Goal: Task Accomplishment & Management: Use online tool/utility

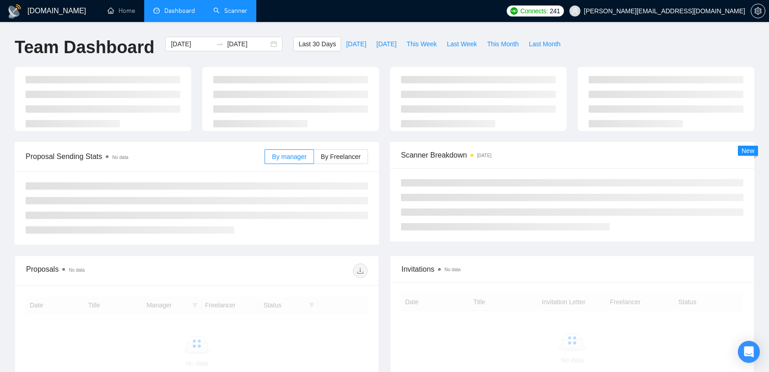
click at [227, 7] on link "Scanner" at bounding box center [230, 11] width 34 height 8
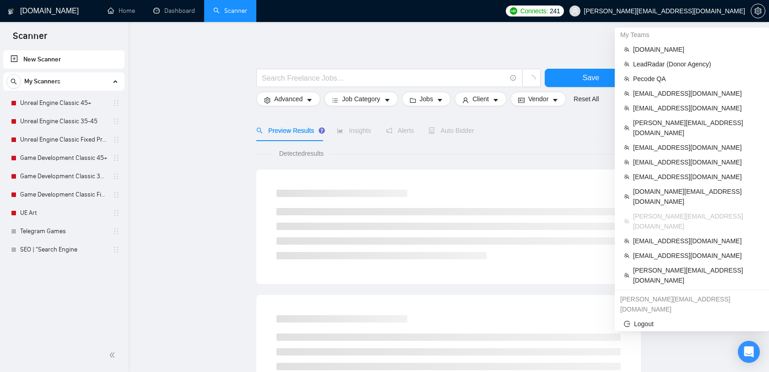
click at [708, 11] on span "[PERSON_NAME][EMAIL_ADDRESS][DOMAIN_NAME]" at bounding box center [664, 11] width 161 height 0
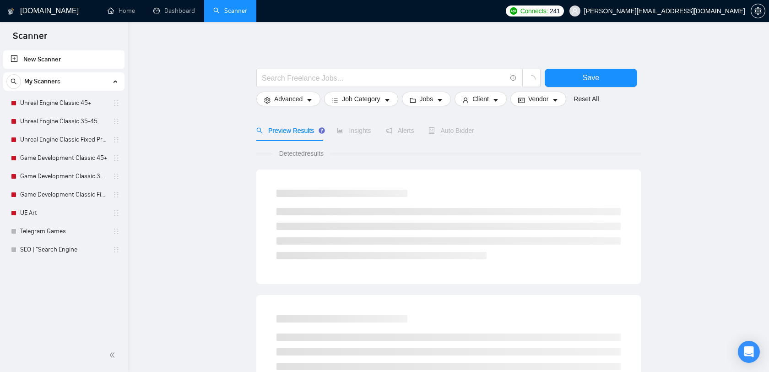
click at [697, 11] on span "[PERSON_NAME][EMAIL_ADDRESS][DOMAIN_NAME]" at bounding box center [664, 11] width 161 height 0
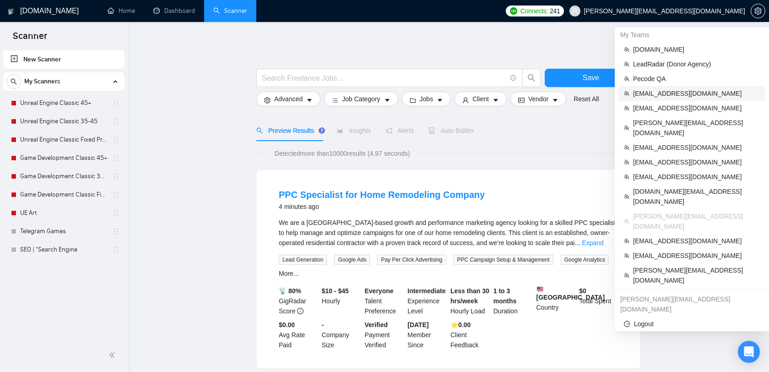
click at [671, 97] on span "[EMAIL_ADDRESS][DOMAIN_NAME]" at bounding box center [696, 93] width 127 height 10
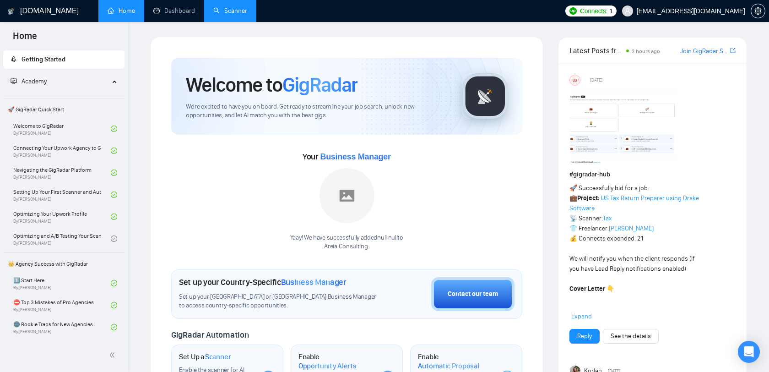
click at [236, 10] on link "Scanner" at bounding box center [230, 11] width 34 height 8
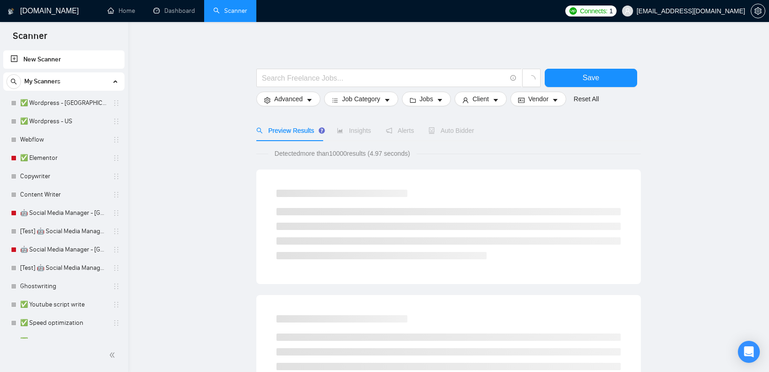
click at [712, 11] on span "[EMAIL_ADDRESS][DOMAIN_NAME]" at bounding box center [691, 11] width 109 height 0
click at [696, 16] on span "[EMAIL_ADDRESS][DOMAIN_NAME]" at bounding box center [684, 10] width 134 height 29
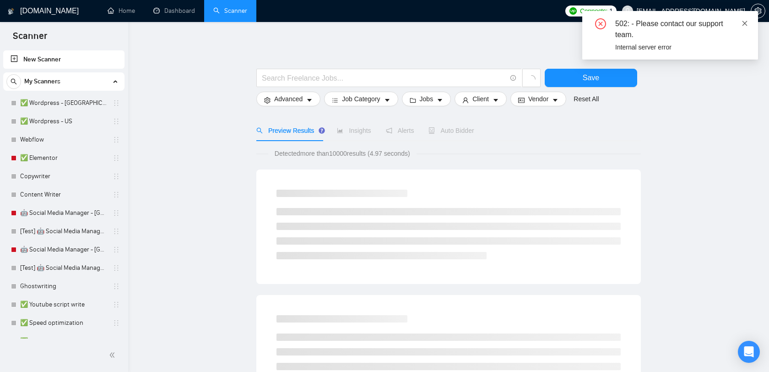
click at [743, 22] on icon "close" at bounding box center [745, 23] width 6 height 6
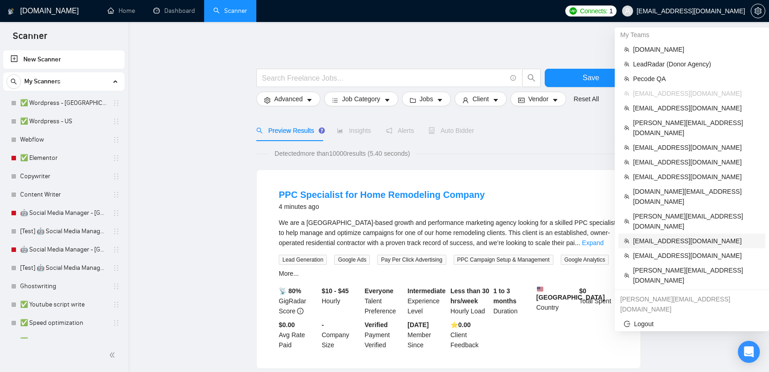
click at [667, 236] on span "[EMAIL_ADDRESS][DOMAIN_NAME]" at bounding box center [696, 241] width 127 height 10
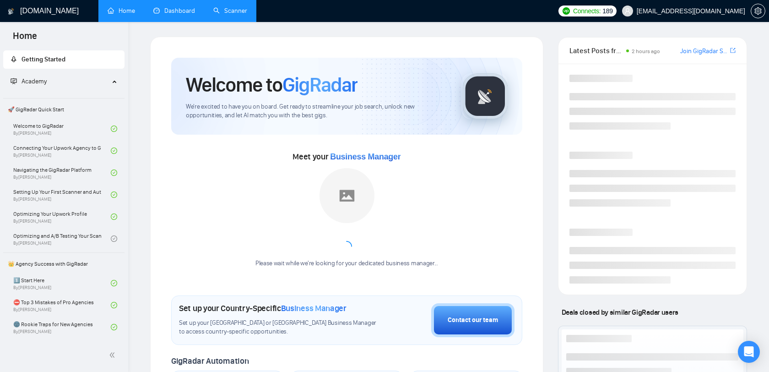
click at [167, 9] on link "Dashboard" at bounding box center [174, 11] width 42 height 8
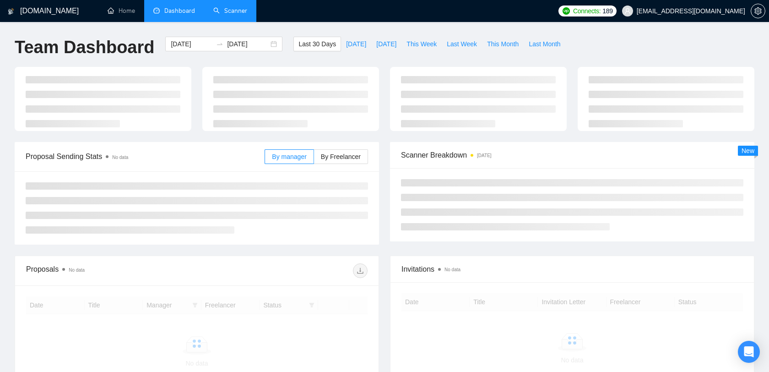
click at [227, 15] on link "Scanner" at bounding box center [230, 11] width 34 height 8
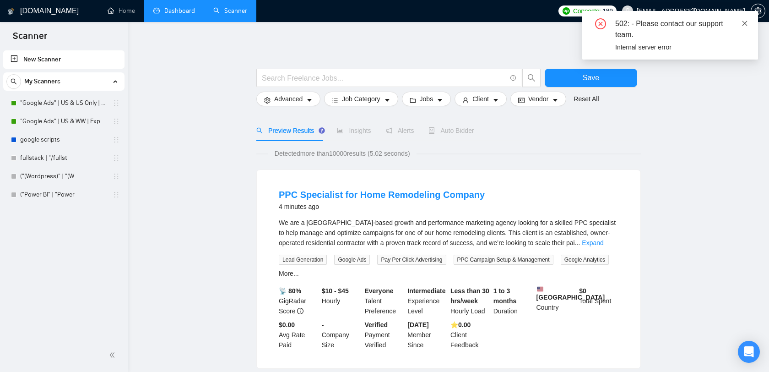
click at [746, 22] on icon "close" at bounding box center [745, 23] width 5 height 5
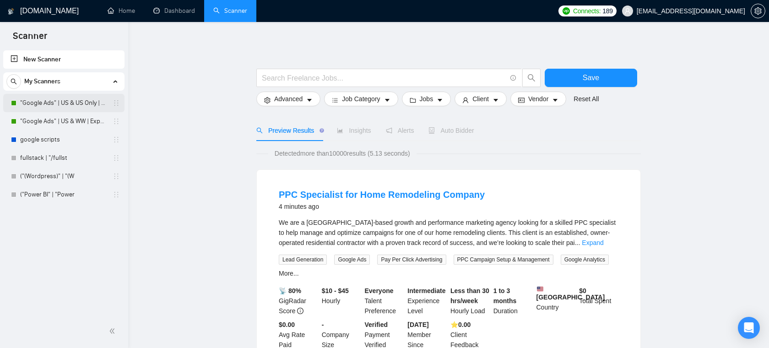
click at [64, 106] on link ""Google Ads" | US & US Only | Expert" at bounding box center [63, 103] width 87 height 18
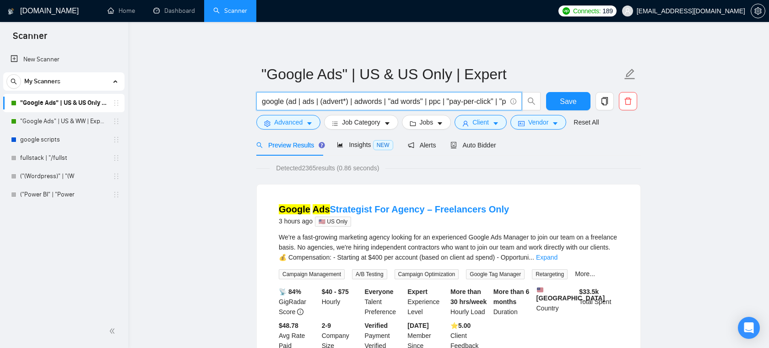
drag, startPoint x: 373, startPoint y: 102, endPoint x: 259, endPoint y: 102, distance: 114.0
click at [259, 102] on span "google (ad | ads | (advert*) | adwords | "ad words" | ppc | "pay-per-click" | "…" at bounding box center [389, 101] width 266 height 18
click at [301, 103] on input "google (ad | ads | (advert*) | adwords | "ad words" | ppc | "pay-per-click" | "…" at bounding box center [384, 101] width 245 height 11
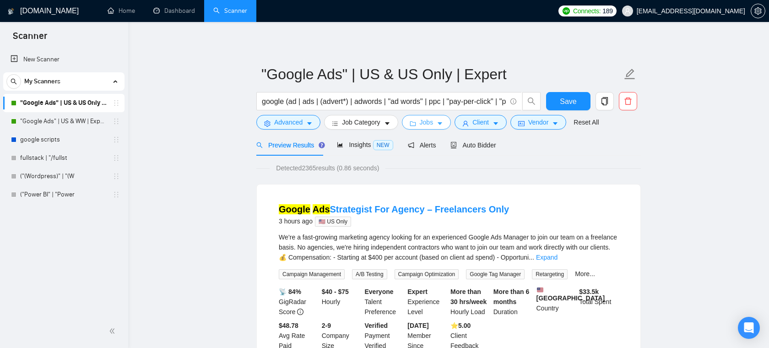
click at [432, 125] on span "Jobs" at bounding box center [427, 122] width 14 height 10
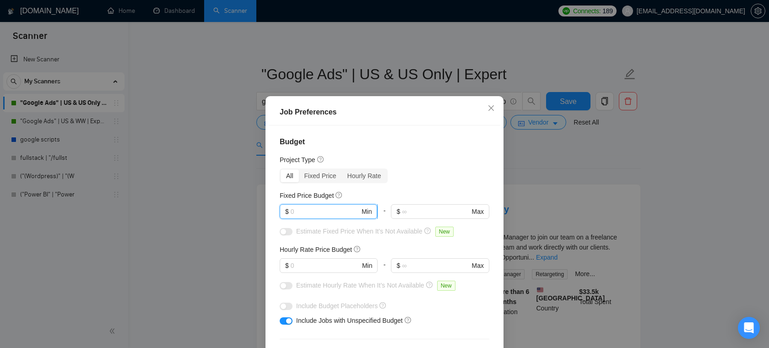
click at [327, 207] on input "text" at bounding box center [325, 212] width 69 height 10
click at [308, 262] on input "text" at bounding box center [325, 266] width 69 height 10
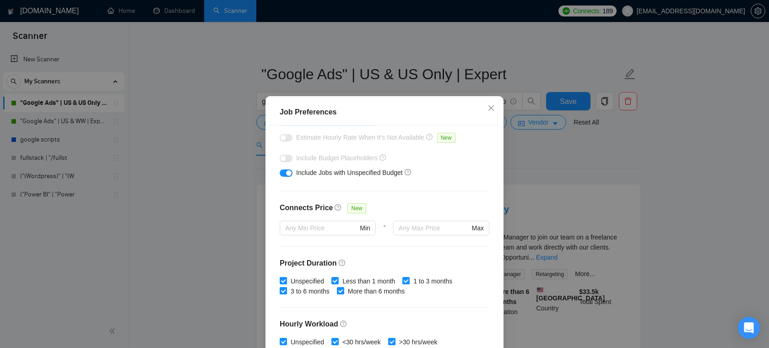
scroll to position [54, 0]
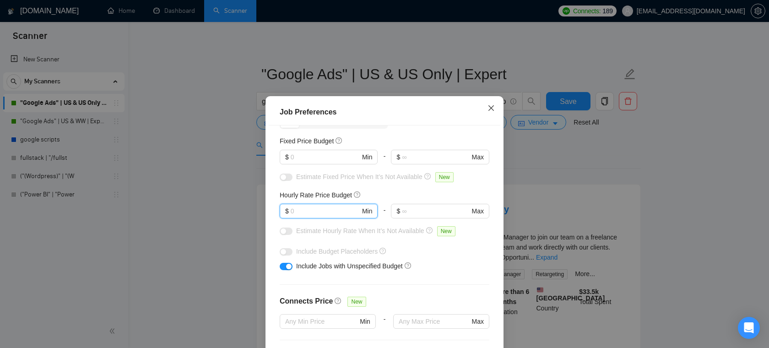
click at [490, 109] on icon "close" at bounding box center [491, 107] width 7 height 7
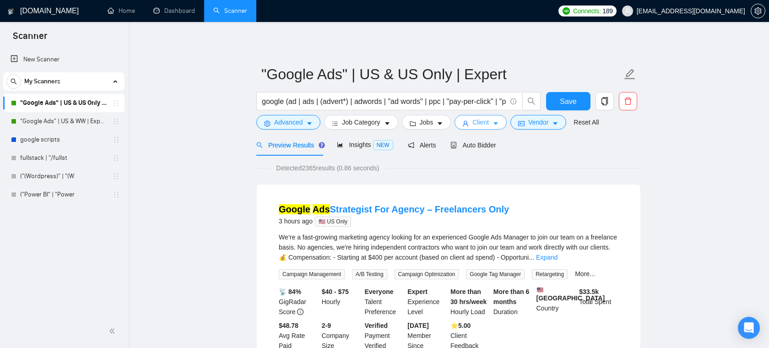
click at [486, 129] on button "Client" at bounding box center [481, 122] width 52 height 15
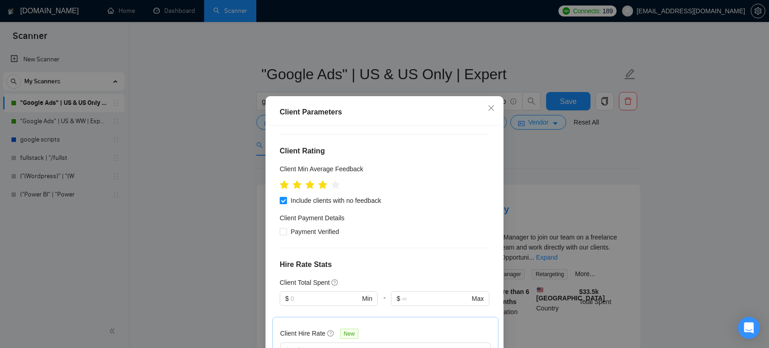
scroll to position [107, 0]
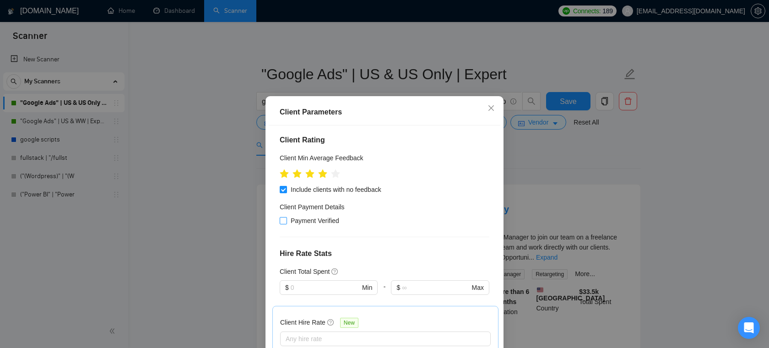
click at [301, 219] on span "Payment Verified" at bounding box center [315, 221] width 56 height 10
click at [286, 219] on input "Payment Verified" at bounding box center [283, 220] width 6 height 6
checkbox input "true"
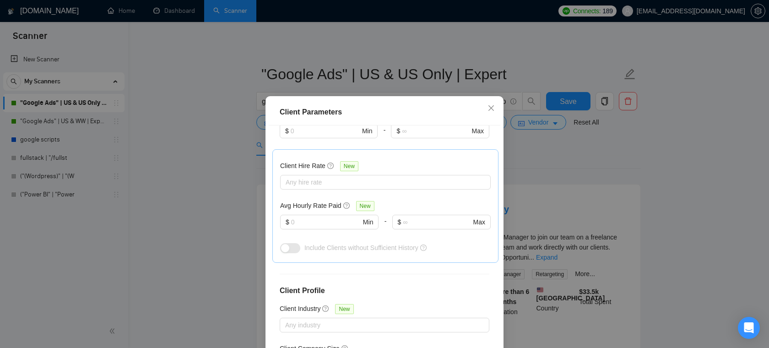
scroll to position [260, 0]
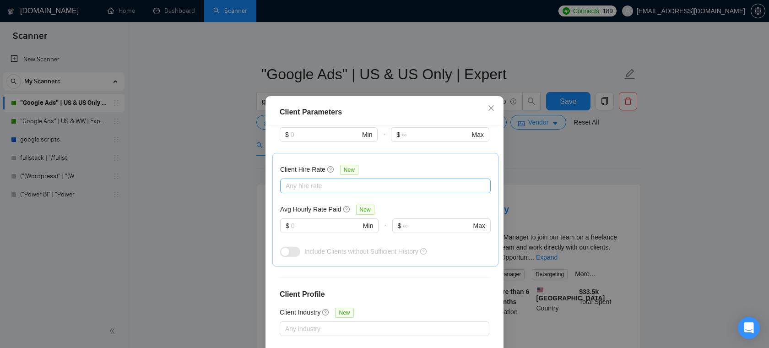
click at [330, 183] on div at bounding box center [381, 185] width 197 height 11
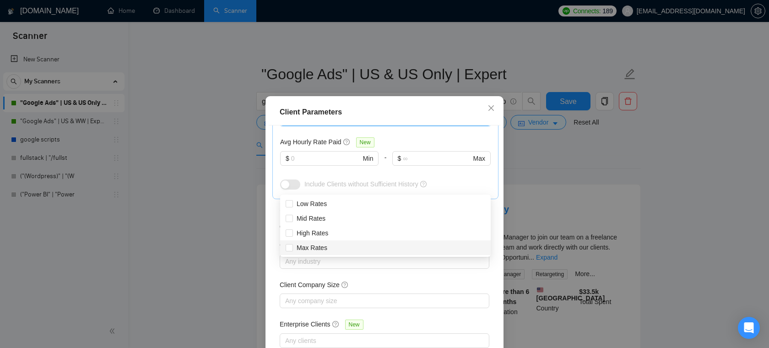
scroll to position [61, 0]
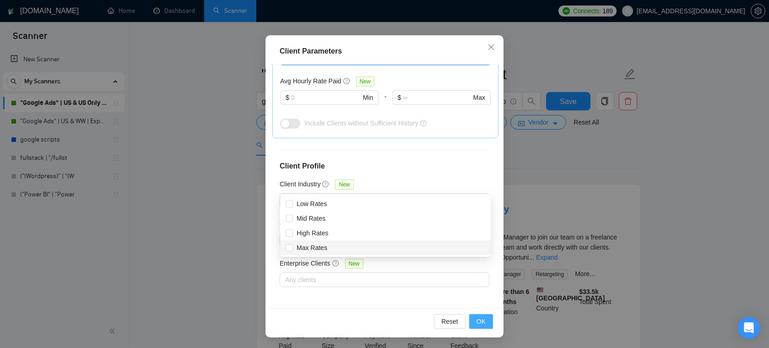
click at [474, 314] on button "OK" at bounding box center [481, 321] width 24 height 15
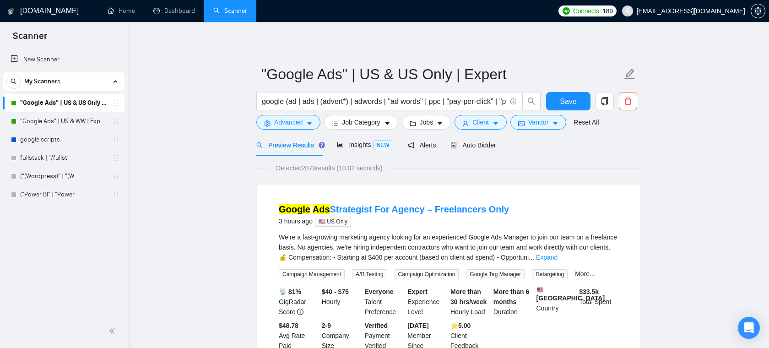
scroll to position [20, 0]
click at [357, 147] on span "Insights NEW" at bounding box center [365, 144] width 56 height 7
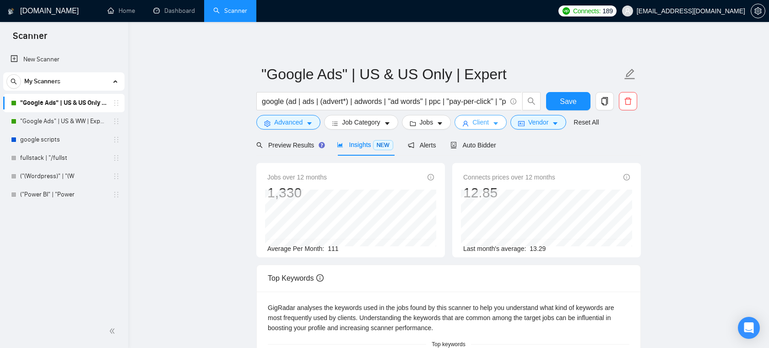
click at [497, 122] on icon "caret-down" at bounding box center [496, 123] width 6 height 6
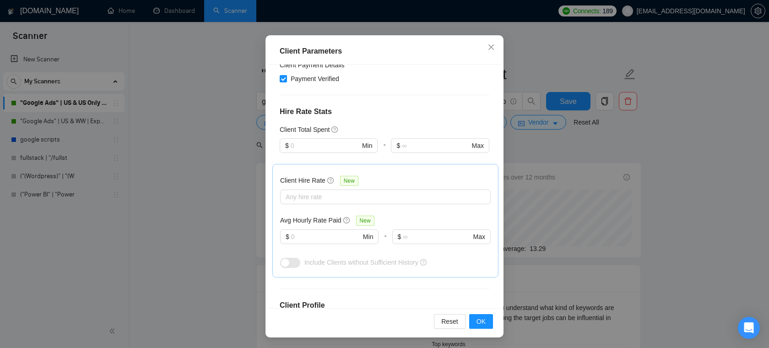
scroll to position [169, 0]
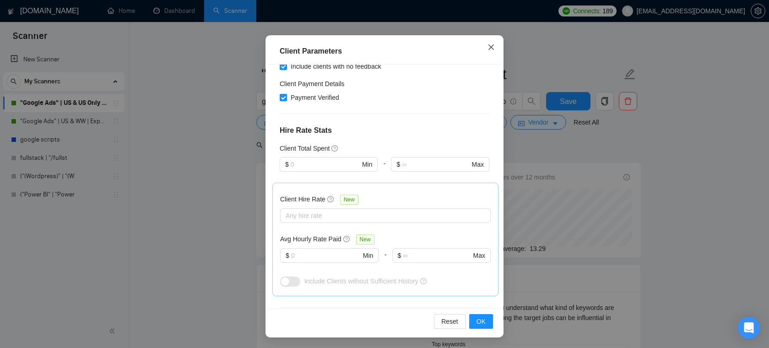
click at [492, 44] on icon "close" at bounding box center [491, 46] width 7 height 7
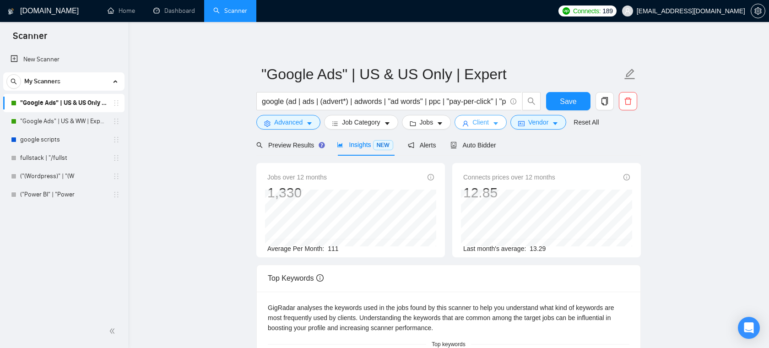
click at [483, 124] on span "Client" at bounding box center [481, 122] width 16 height 10
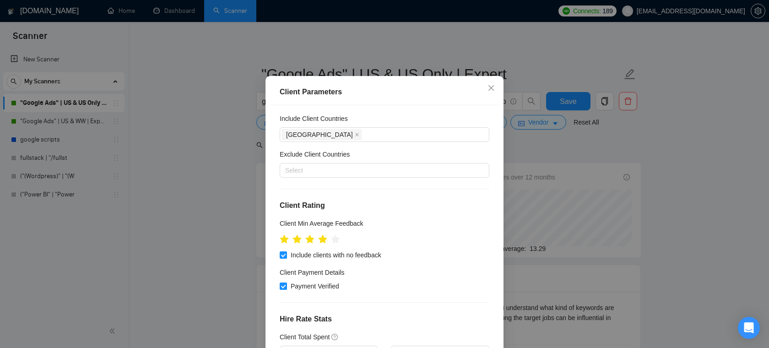
scroll to position [0, 0]
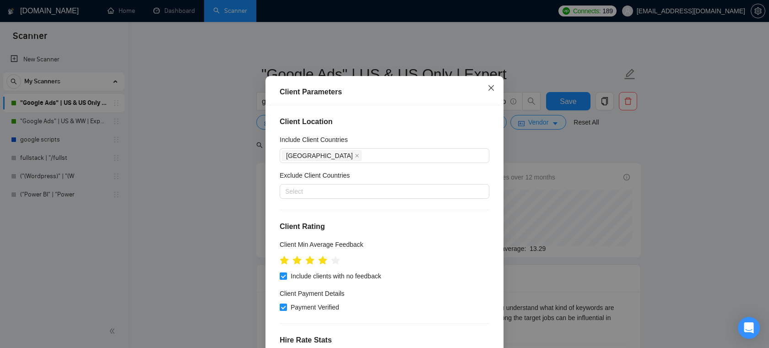
click at [493, 92] on icon "close" at bounding box center [491, 87] width 7 height 7
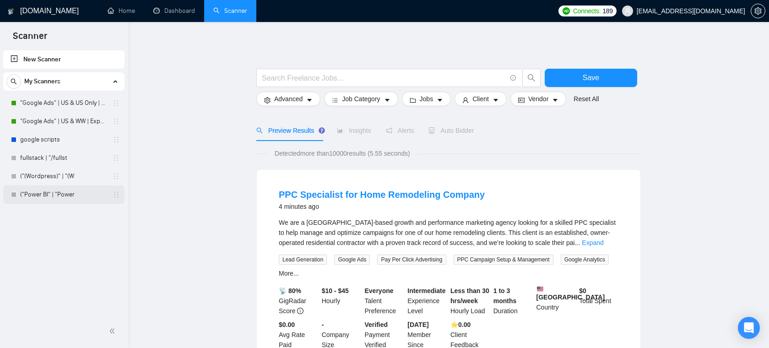
click at [85, 192] on link "("Power BI" | "Power" at bounding box center [63, 194] width 87 height 18
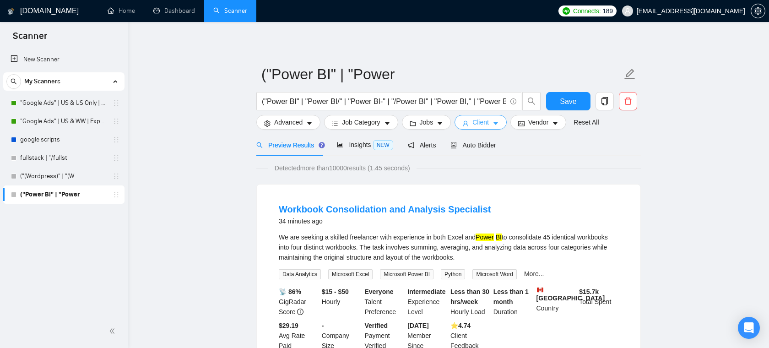
click at [498, 123] on icon "caret-down" at bounding box center [496, 124] width 5 height 3
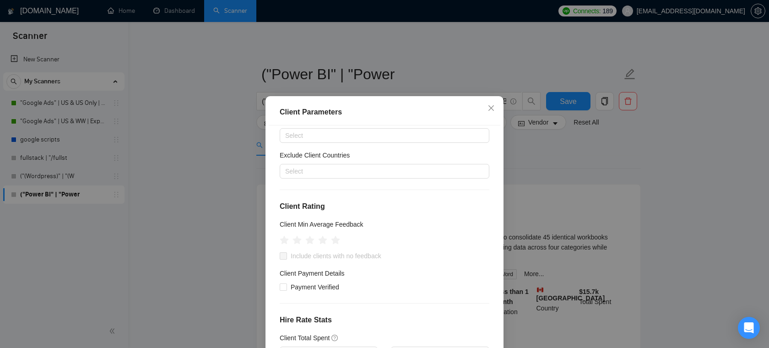
scroll to position [48, 0]
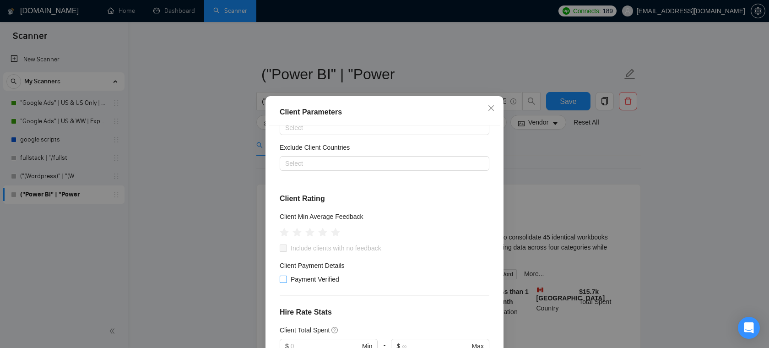
click at [302, 277] on span "Payment Verified" at bounding box center [315, 279] width 56 height 10
click at [286, 277] on input "Payment Verified" at bounding box center [283, 279] width 6 height 6
checkbox input "true"
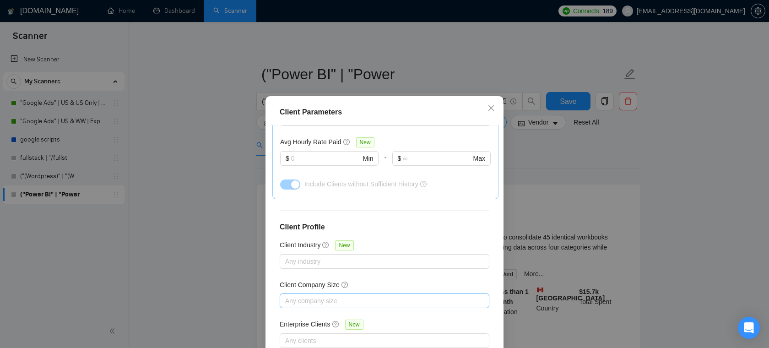
scroll to position [49, 0]
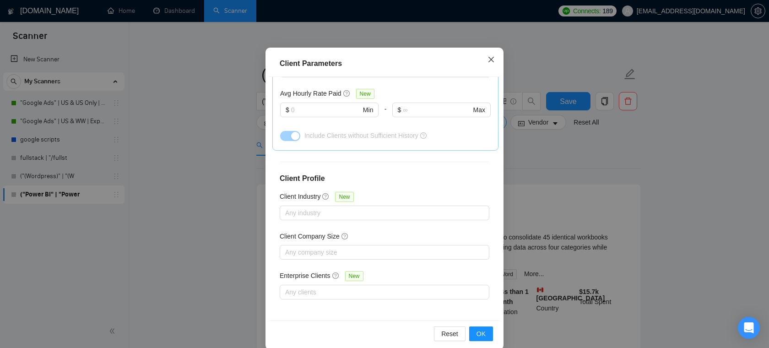
click at [491, 57] on icon "close" at bounding box center [491, 59] width 7 height 7
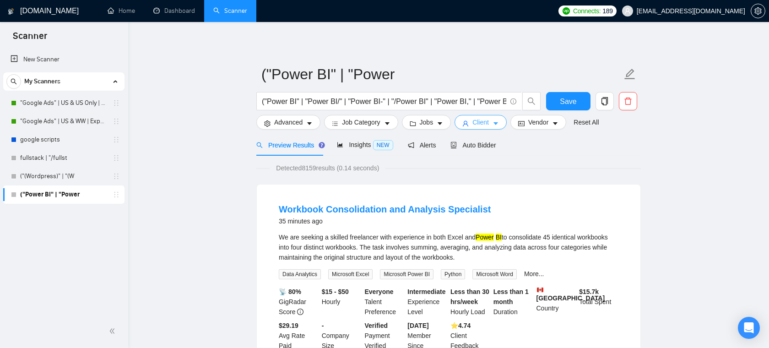
scroll to position [20, 0]
click at [433, 144] on span "Alerts" at bounding box center [422, 144] width 28 height 7
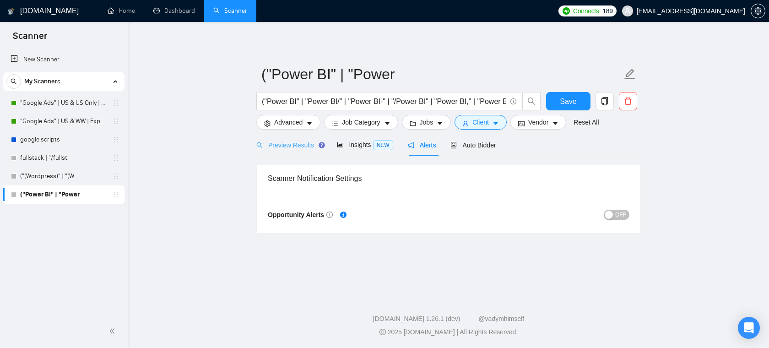
click at [288, 154] on div "Preview Results" at bounding box center [289, 145] width 66 height 22
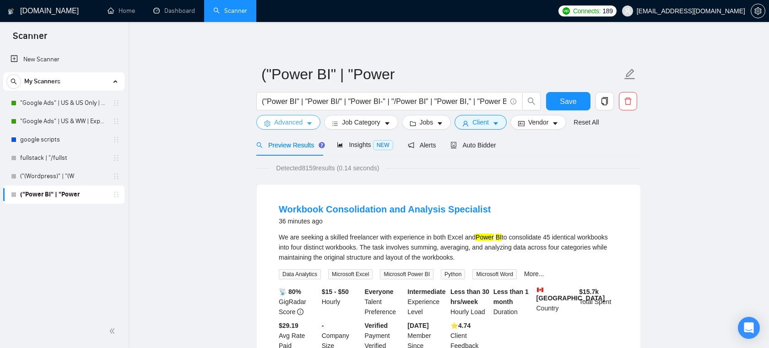
click at [304, 126] on button "Advanced" at bounding box center [288, 122] width 64 height 15
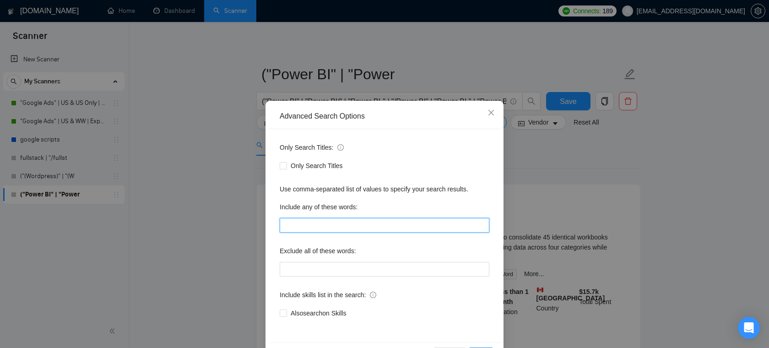
click at [339, 227] on input "text" at bounding box center [385, 225] width 210 height 15
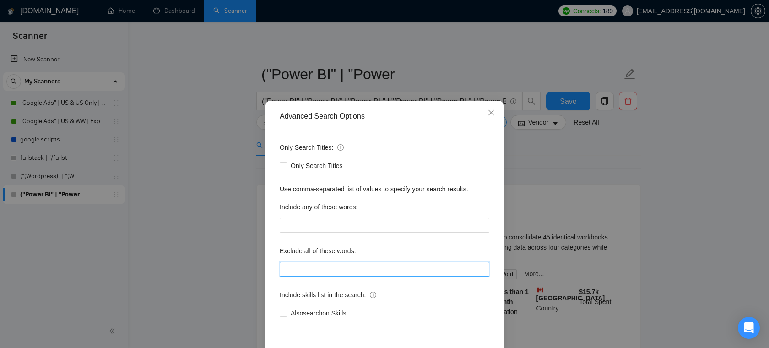
click at [295, 269] on input "text" at bounding box center [385, 269] width 210 height 15
click at [301, 247] on label "Exclude all of these words:" at bounding box center [318, 251] width 76 height 15
click at [497, 113] on span "Close" at bounding box center [491, 113] width 25 height 25
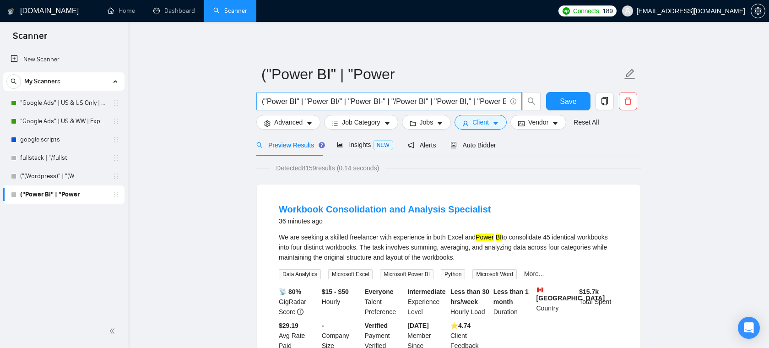
click at [441, 95] on span "("Power BI" | "Power BI/" | "Power BI-" | "/Power BI" | "Power BI," | "Power BI…" at bounding box center [389, 101] width 266 height 18
click at [365, 149] on div "Insights NEW" at bounding box center [365, 145] width 56 height 11
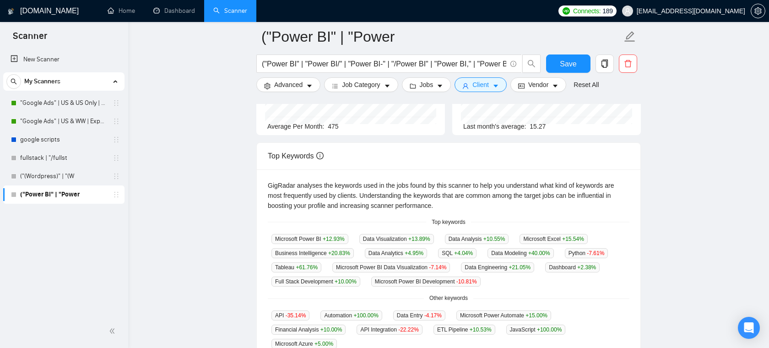
scroll to position [146, 0]
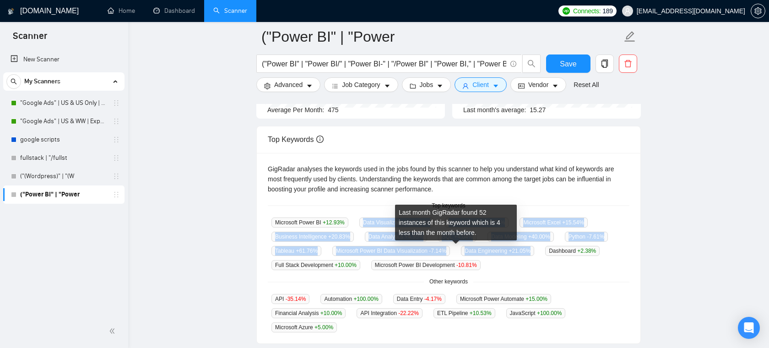
drag, startPoint x: 585, startPoint y: 265, endPoint x: 367, endPoint y: 217, distance: 223.1
click at [367, 217] on div "Microsoft Power BI +12.93 % Data Visualization +13.89 % Data Analysis +10.55 % …" at bounding box center [449, 243] width 362 height 53
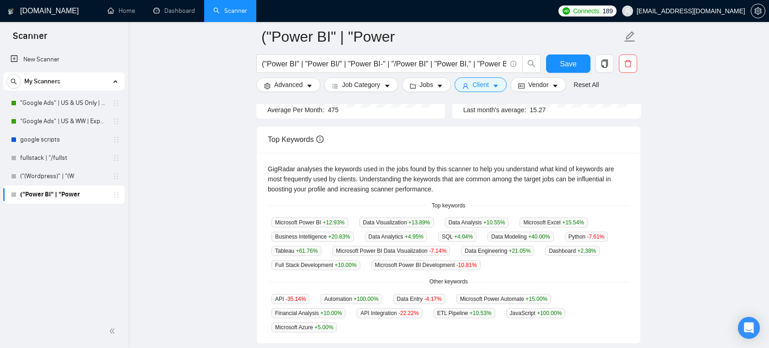
click at [450, 179] on div "GigRadar analyses the keywords used in the jobs found by this scanner to help y…" at bounding box center [449, 179] width 362 height 30
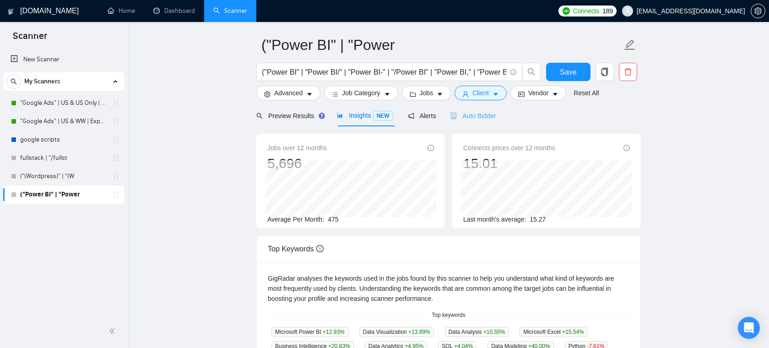
scroll to position [27, 0]
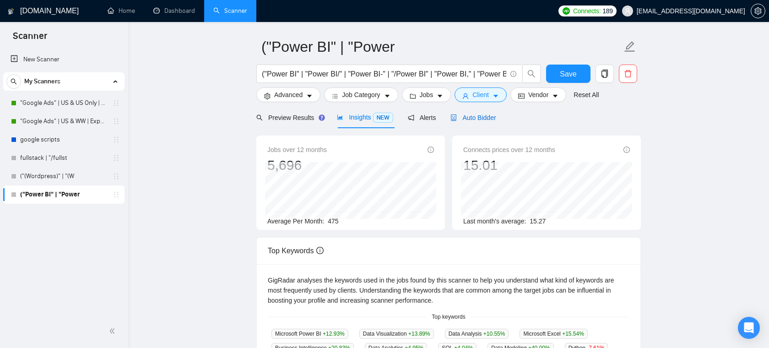
click at [474, 116] on span "Auto Bidder" at bounding box center [473, 117] width 45 height 7
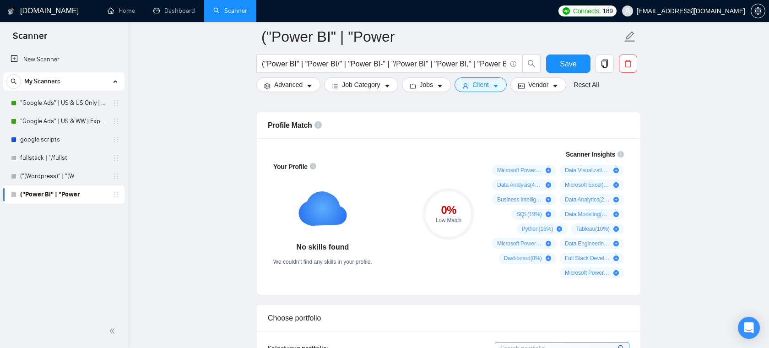
scroll to position [626, 0]
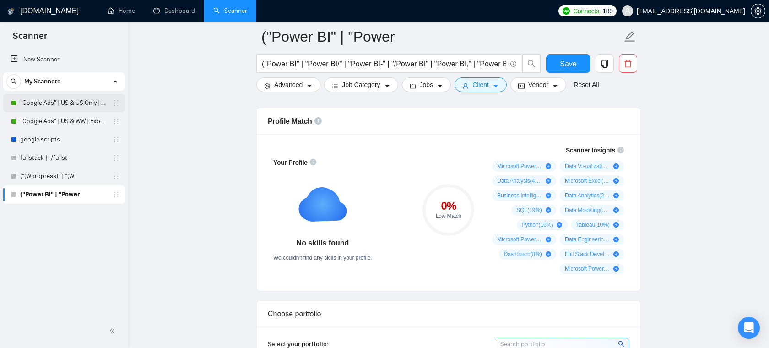
click at [70, 107] on link ""Google Ads" | US & US Only | Expert" at bounding box center [63, 103] width 87 height 18
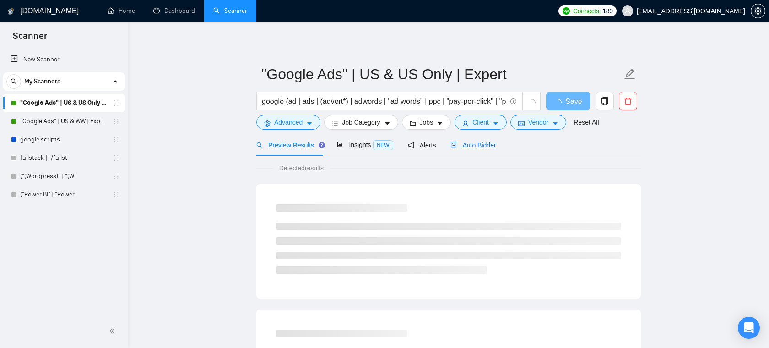
click at [473, 146] on span "Auto Bidder" at bounding box center [473, 144] width 45 height 7
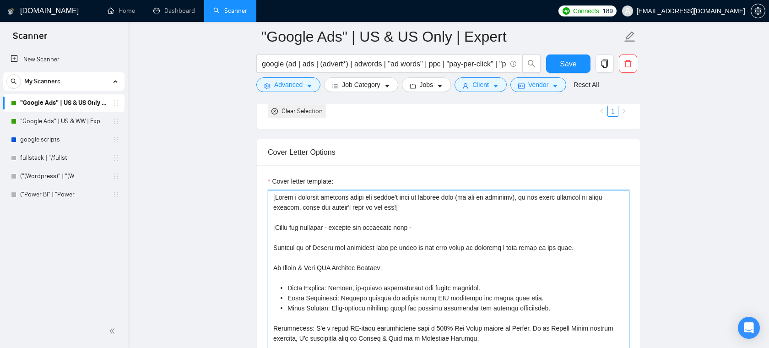
click at [415, 215] on textarea "Cover letter template:" at bounding box center [449, 293] width 362 height 206
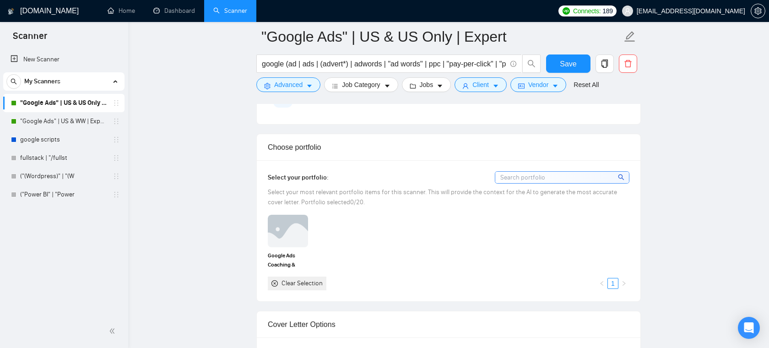
scroll to position [775, 0]
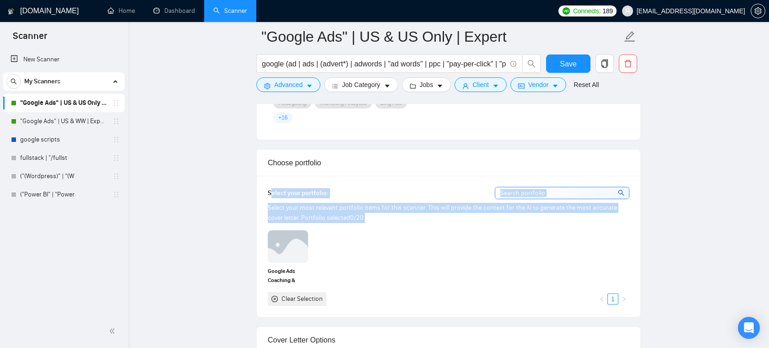
drag, startPoint x: 370, startPoint y: 218, endPoint x: 271, endPoint y: 195, distance: 102.1
click at [271, 195] on div "Select your portfolio: Select your most relevant portfolio items for this scann…" at bounding box center [449, 246] width 362 height 119
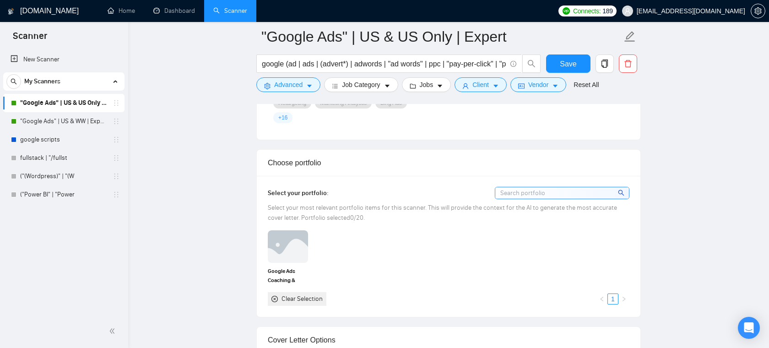
click at [405, 201] on div "Select your portfolio: Select your most relevant portfolio items for this scann…" at bounding box center [449, 246] width 362 height 119
drag, startPoint x: 476, startPoint y: 207, endPoint x: 526, endPoint y: 206, distance: 49.9
click at [526, 206] on span "Select your most relevant portfolio items for this scanner. This will provide t…" at bounding box center [442, 213] width 349 height 18
click at [465, 206] on span "Select your most relevant portfolio items for this scanner. This will provide t…" at bounding box center [442, 213] width 349 height 18
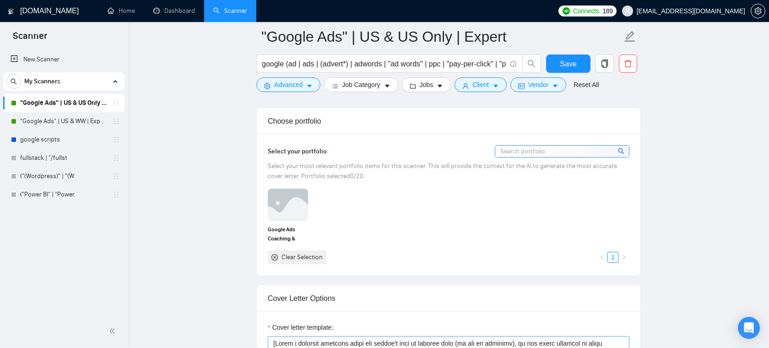
scroll to position [806, 0]
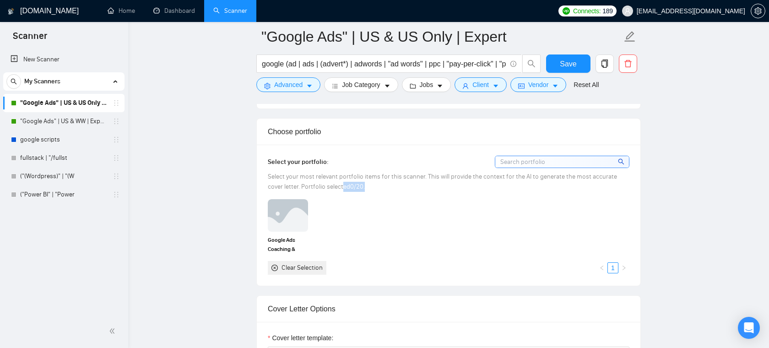
drag, startPoint x: 353, startPoint y: 189, endPoint x: 328, endPoint y: 190, distance: 25.2
click at [328, 190] on div "Select your most relevant portfolio items for this scanner. This will provide t…" at bounding box center [449, 182] width 362 height 20
click at [380, 176] on span "Select your most relevant portfolio items for this scanner. This will provide t…" at bounding box center [442, 182] width 349 height 18
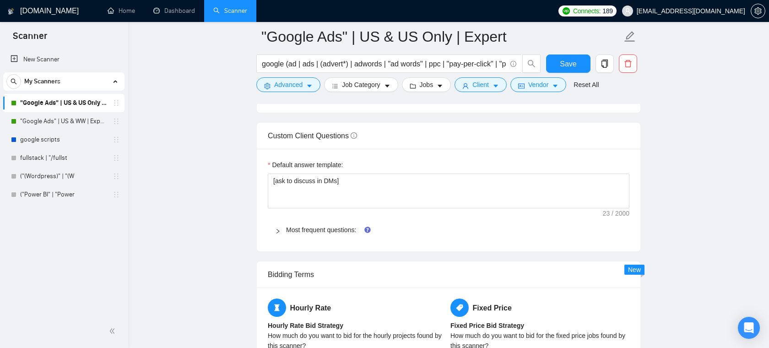
scroll to position [1277, 0]
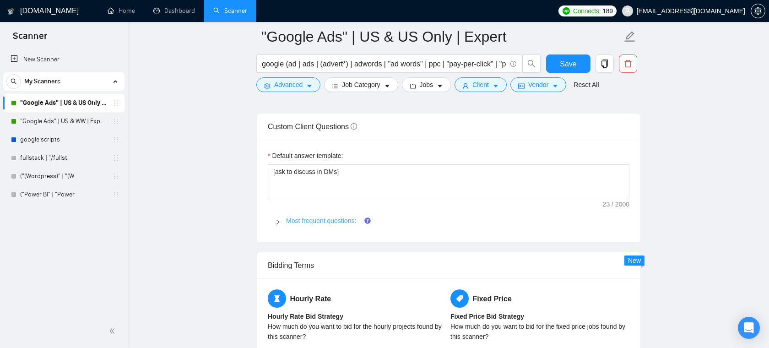
click at [309, 223] on link "Most frequent questions:" at bounding box center [321, 220] width 70 height 7
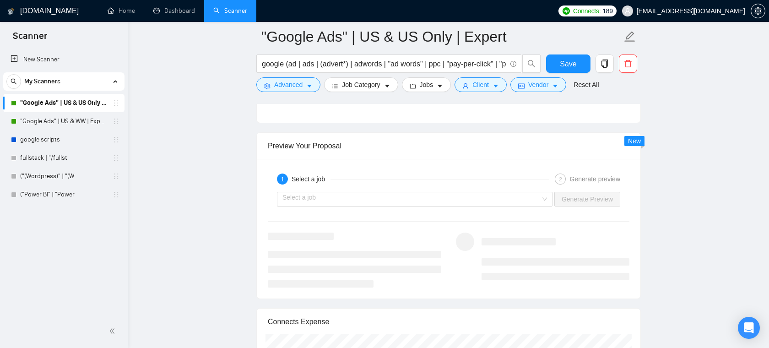
scroll to position [1951, 0]
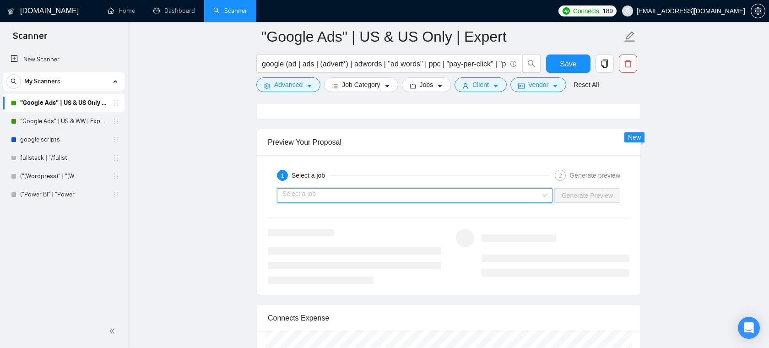
click at [287, 195] on input "search" at bounding box center [412, 196] width 258 height 14
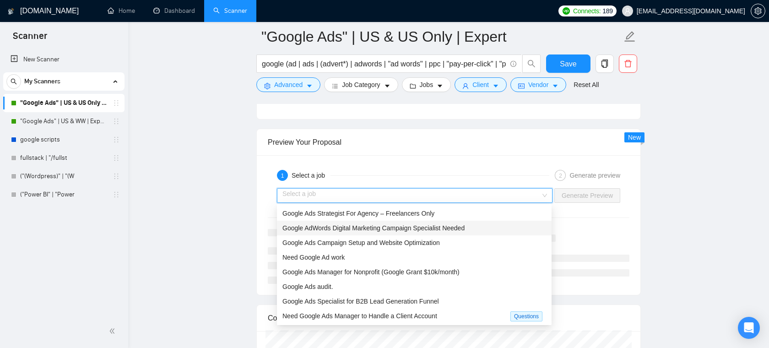
click at [317, 231] on span "Google AdWords Digital Marketing Campaign Specialist Needed" at bounding box center [374, 227] width 182 height 7
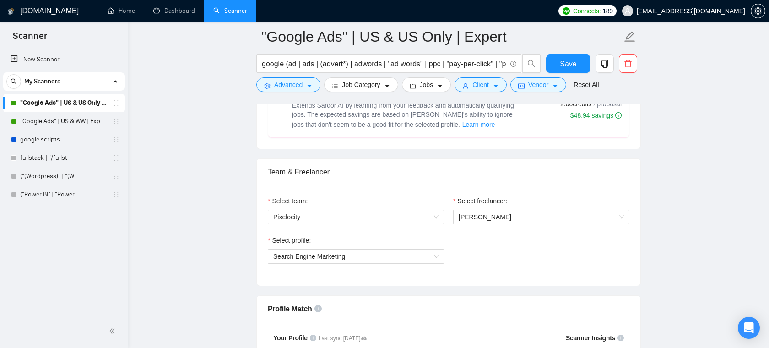
scroll to position [435, 0]
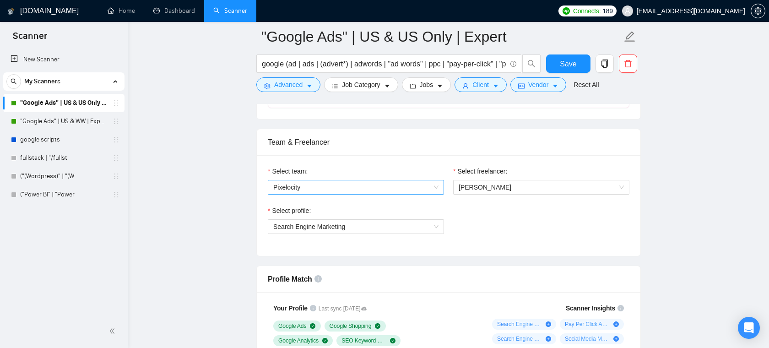
click at [392, 187] on span "Pixelocity" at bounding box center [355, 187] width 165 height 14
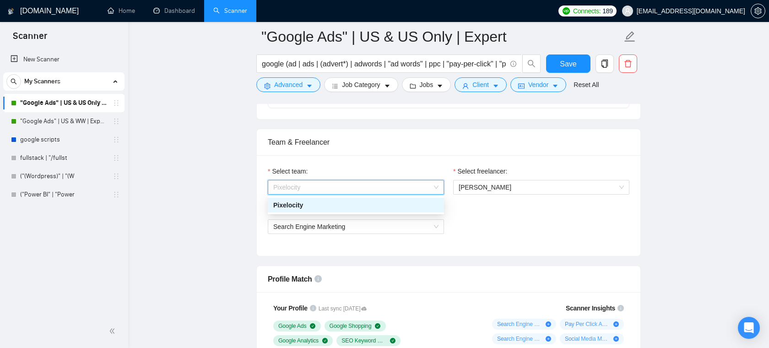
click at [396, 151] on div "Team & Freelancer" at bounding box center [449, 142] width 362 height 26
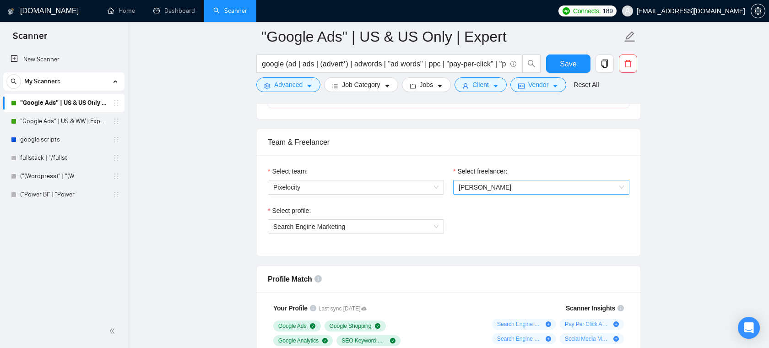
click at [474, 186] on span "Nick Ostroff" at bounding box center [485, 187] width 53 height 7
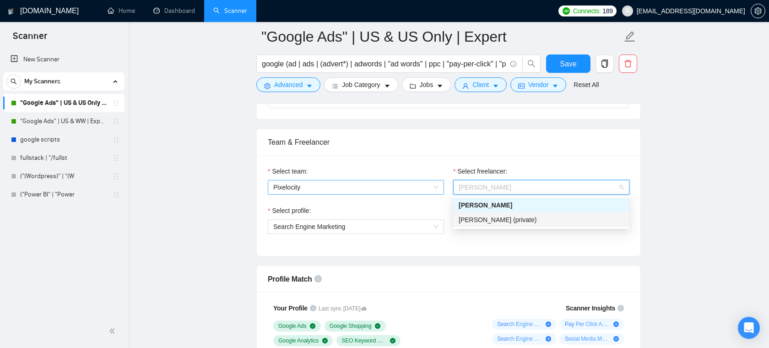
click at [396, 190] on span "Pixelocity" at bounding box center [355, 187] width 165 height 14
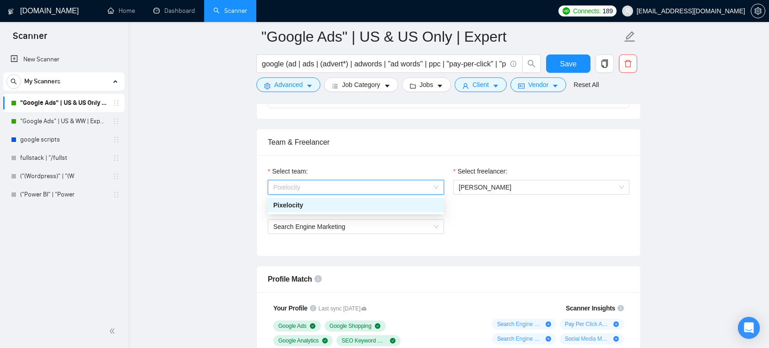
click at [385, 164] on div "Select team: Pixelocity Select freelancer: Nick Ostroff Select profile: Search …" at bounding box center [449, 205] width 384 height 101
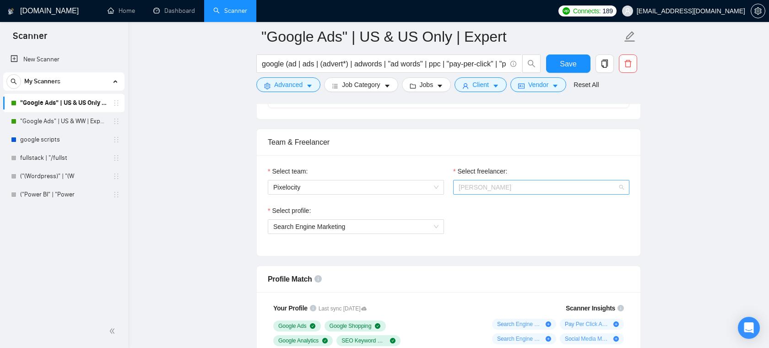
click at [512, 185] on span "Nick Ostroff" at bounding box center [541, 187] width 165 height 14
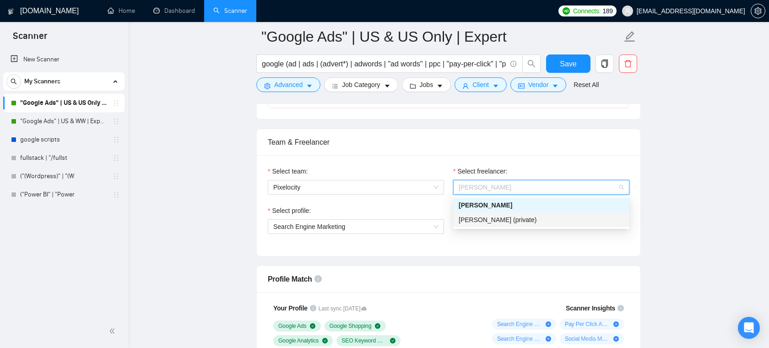
click at [451, 151] on div "Team & Freelancer" at bounding box center [449, 142] width 362 height 26
